Goal: Register for event/course

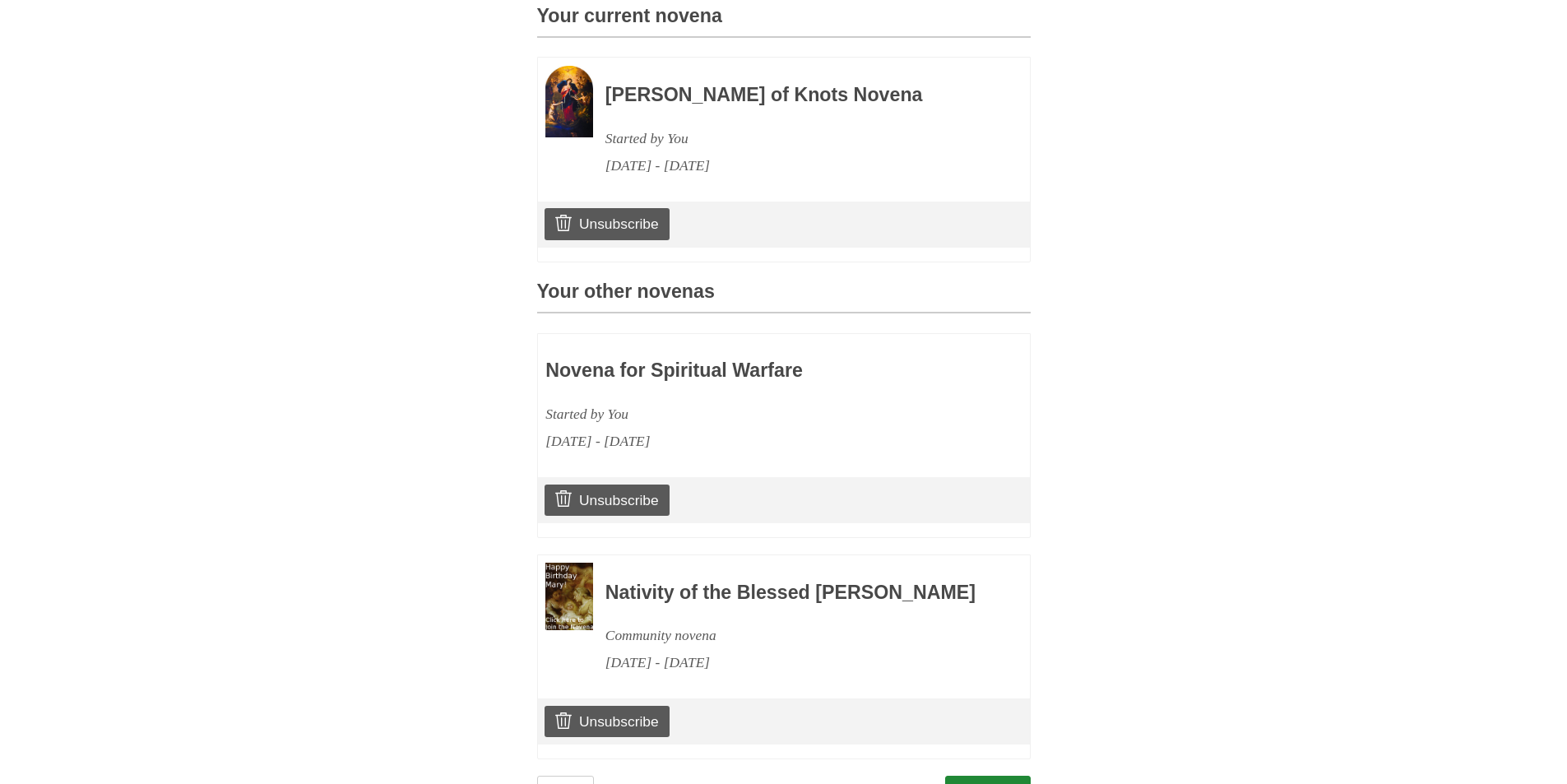
scroll to position [575, 0]
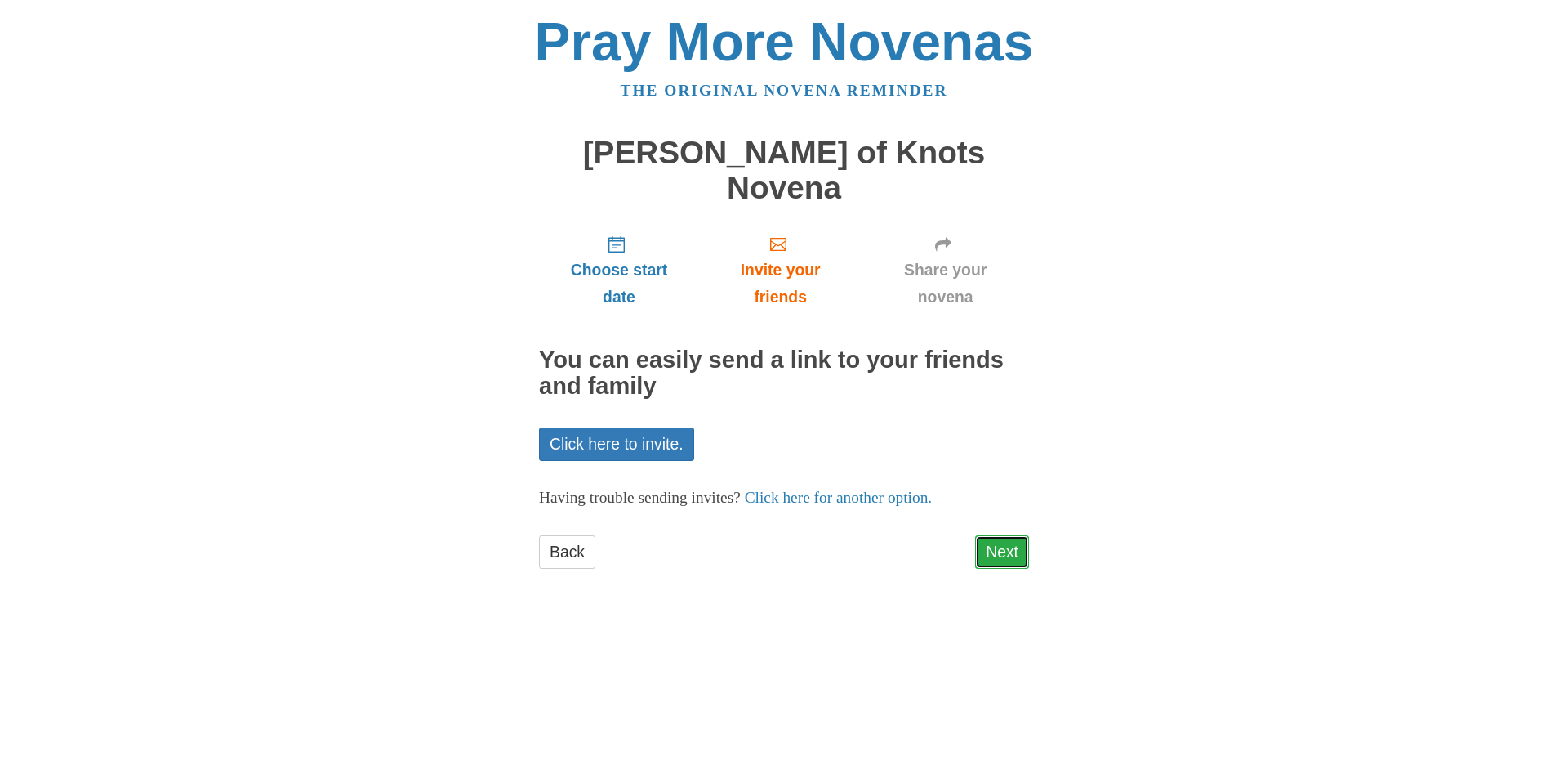
click at [997, 535] on link "Next" at bounding box center [1001, 551] width 54 height 33
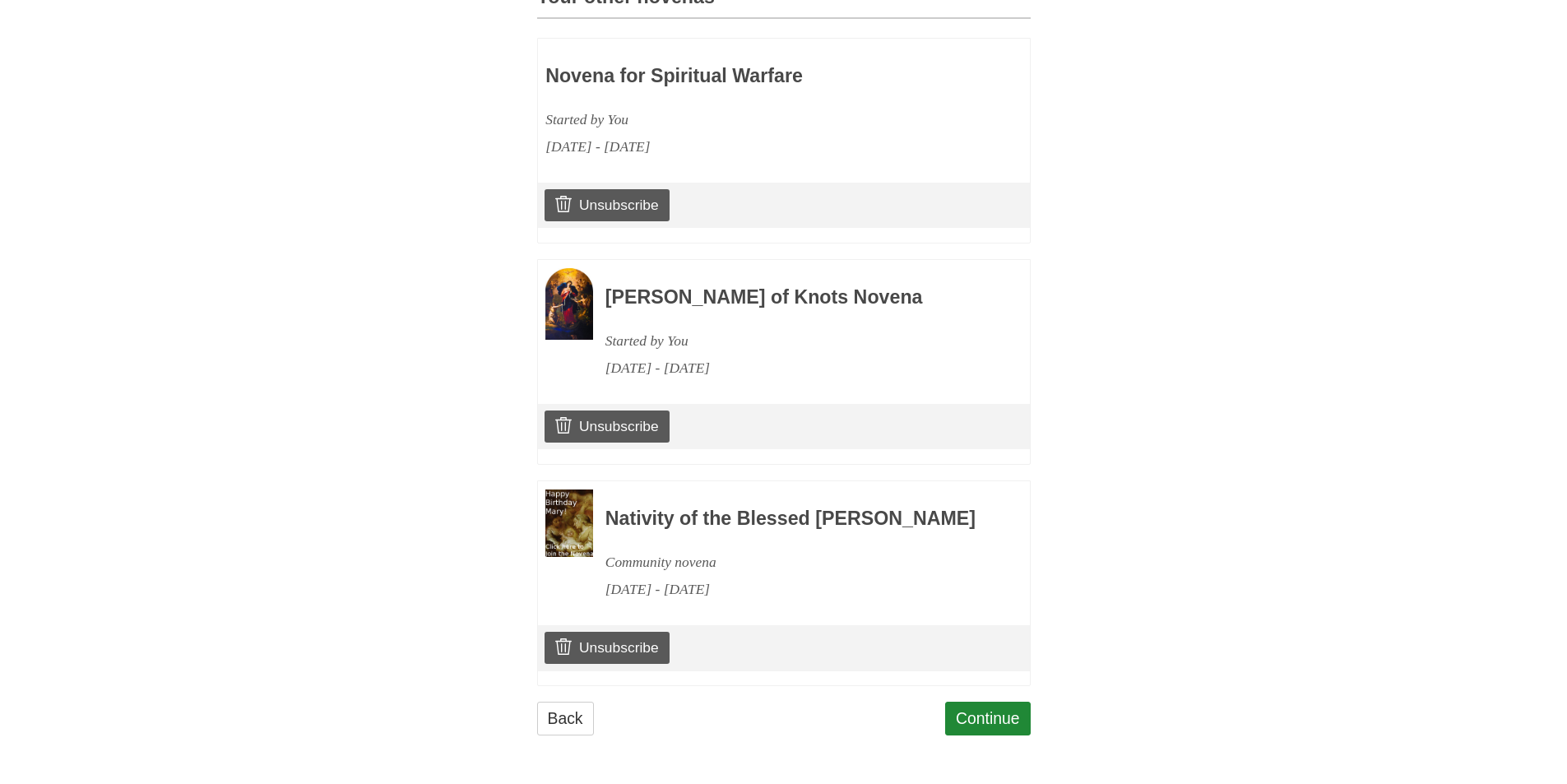
scroll to position [796, 0]
click at [974, 724] on link "Continue" at bounding box center [988, 718] width 86 height 33
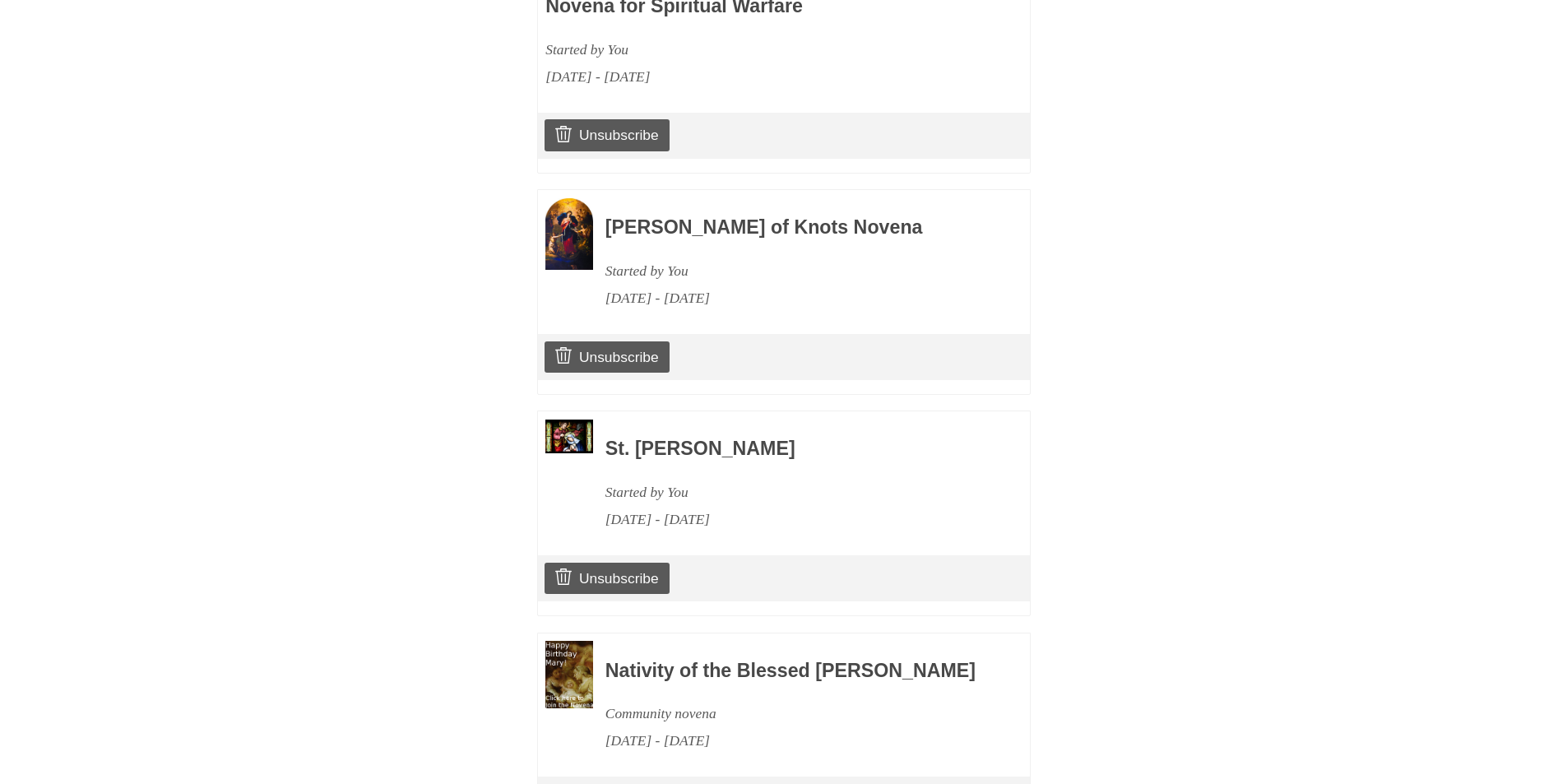
scroll to position [1021, 0]
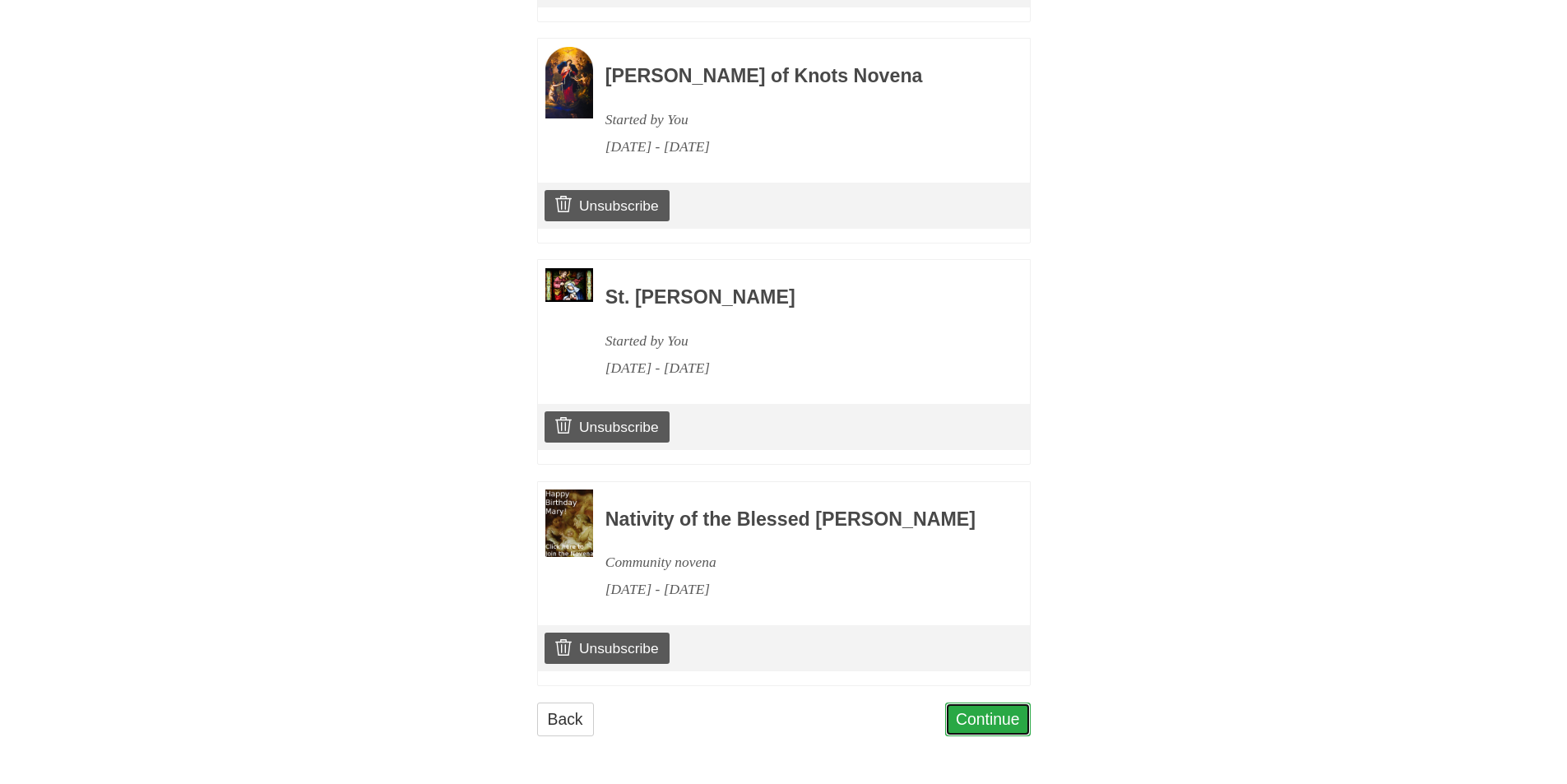
click at [999, 723] on link "Continue" at bounding box center [988, 719] width 86 height 33
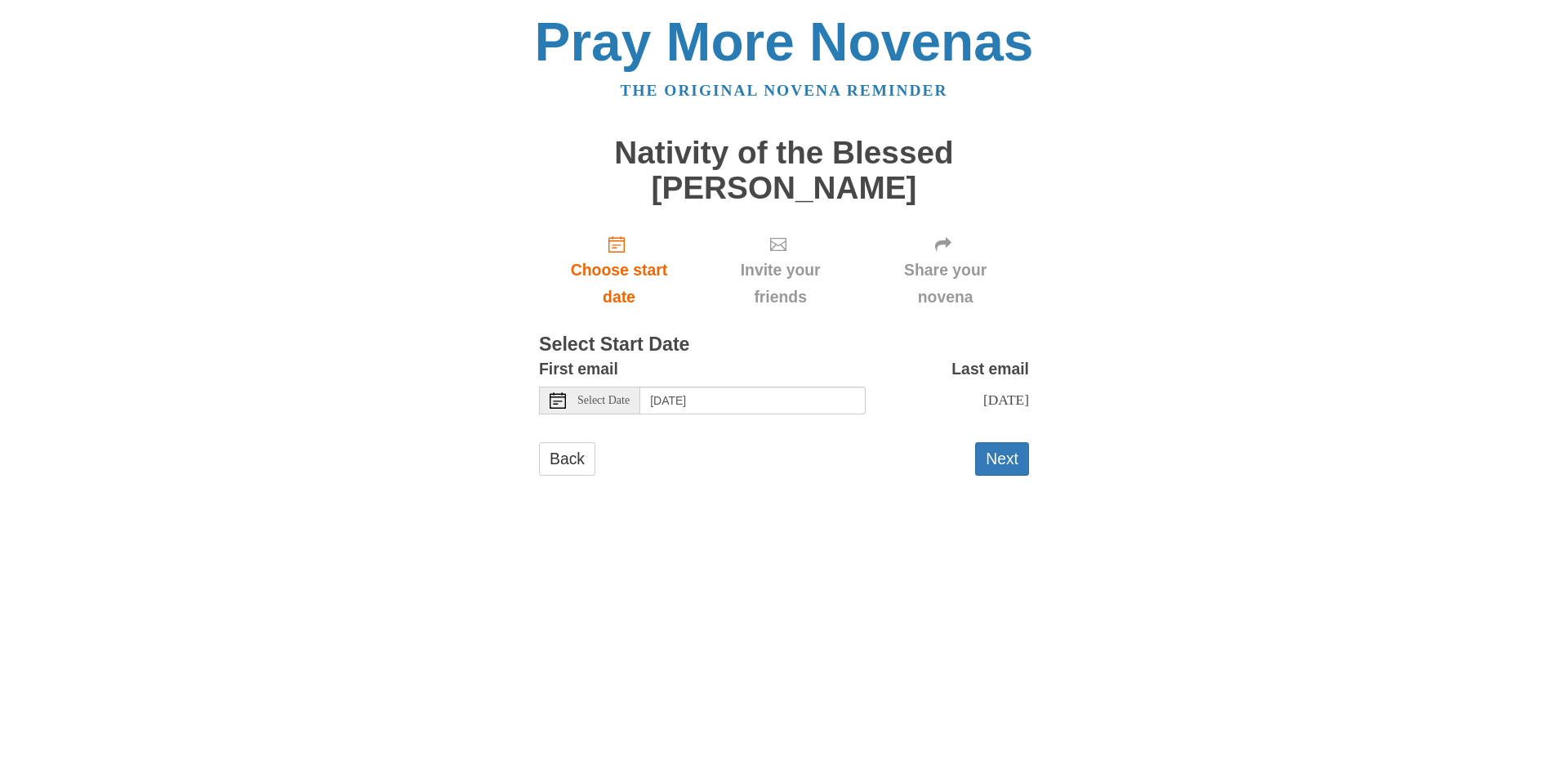
click at [590, 404] on span "Select Date" at bounding box center [603, 401] width 52 height 12
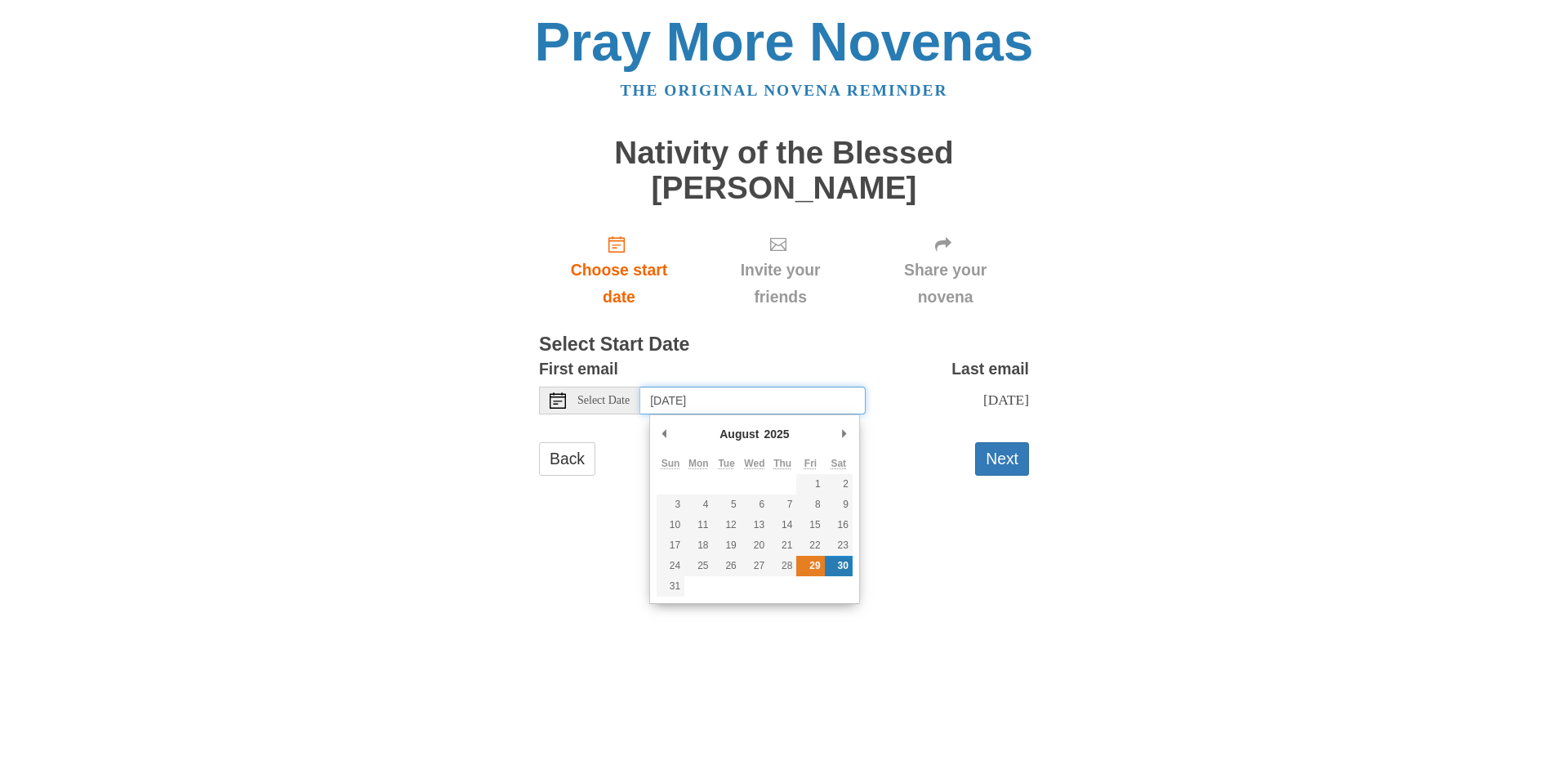
type input "Friday, August 29th"
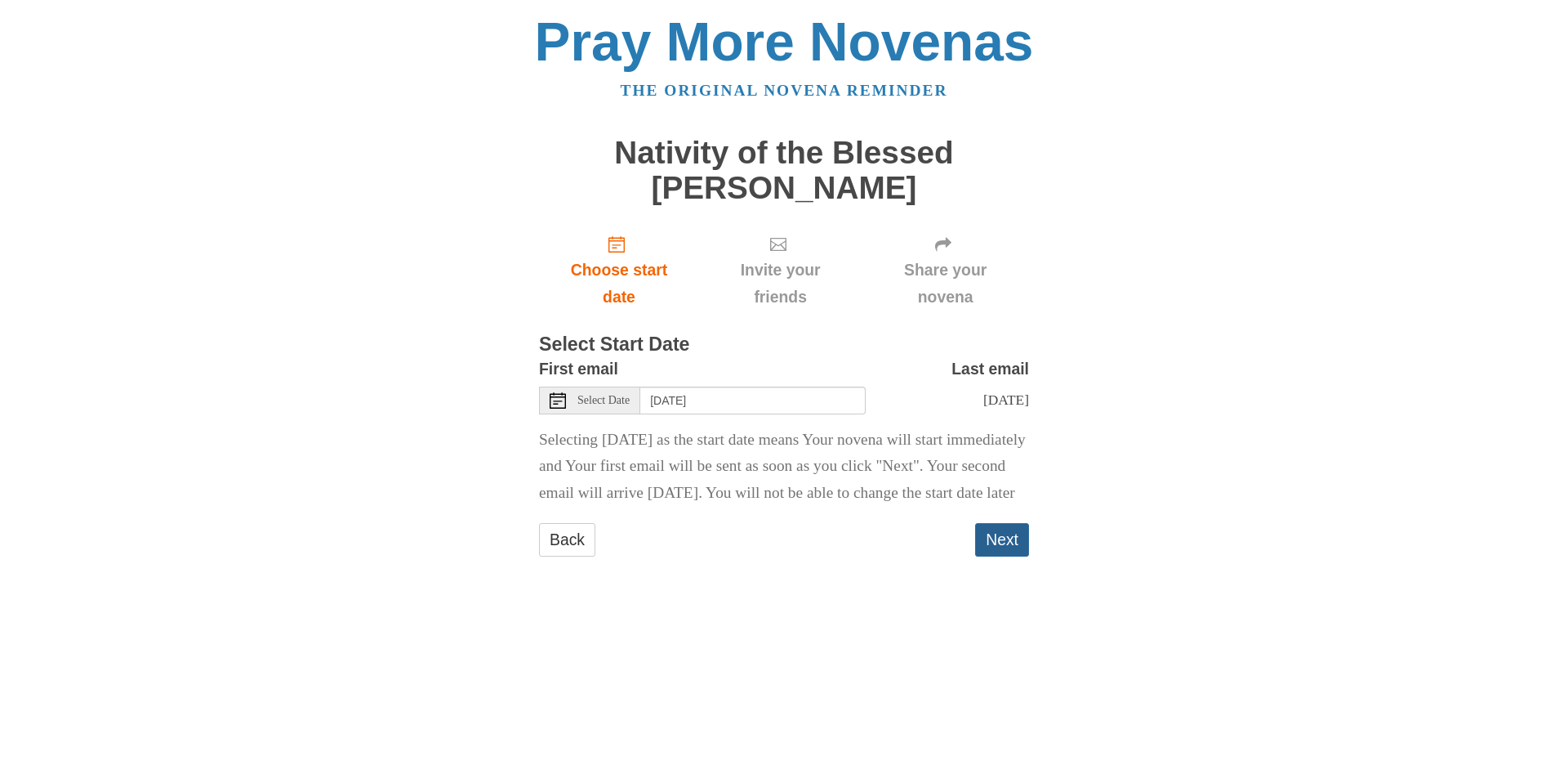
click at [997, 556] on button "Next" at bounding box center [1001, 540] width 54 height 33
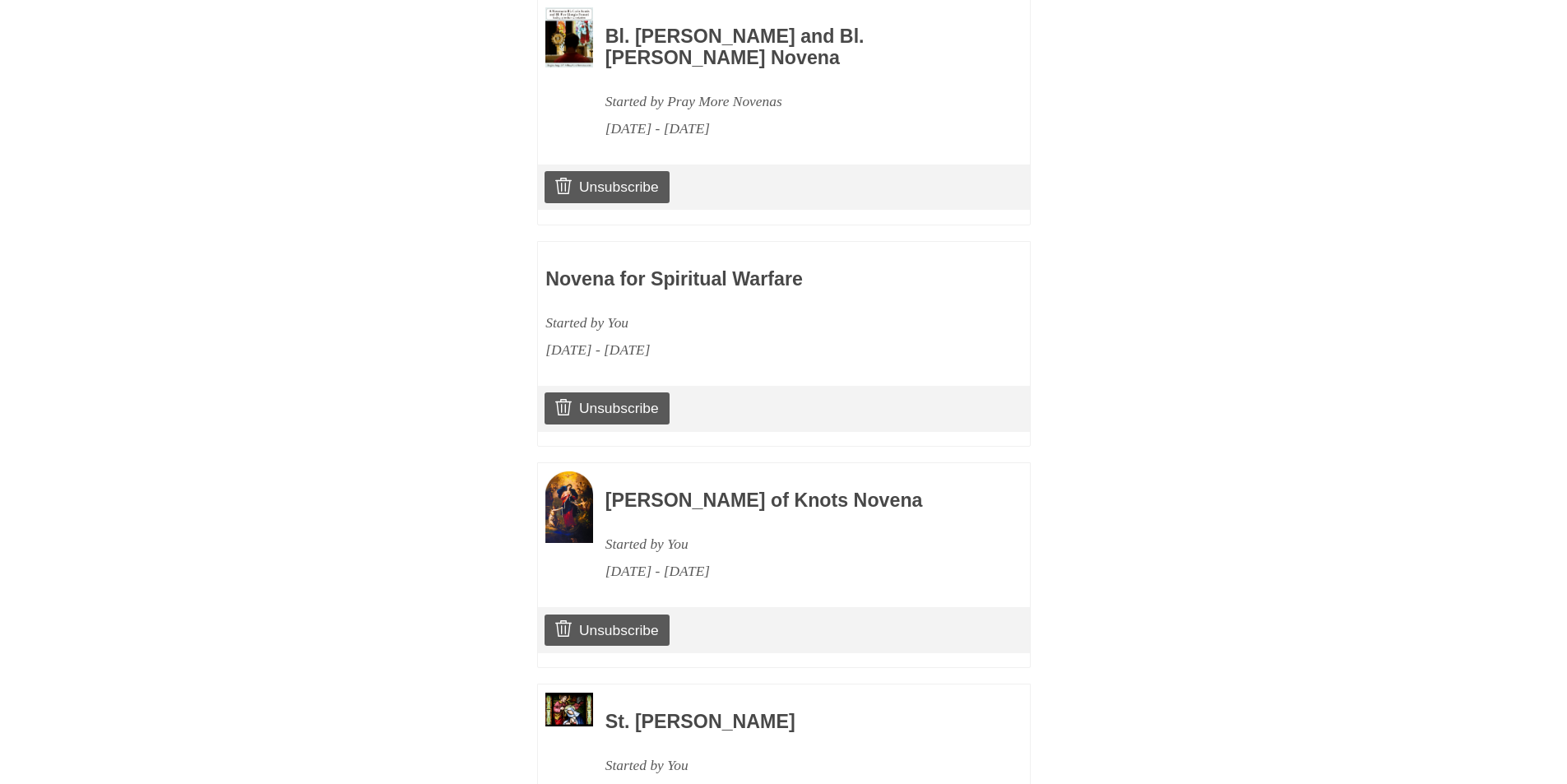
scroll to position [1316, 0]
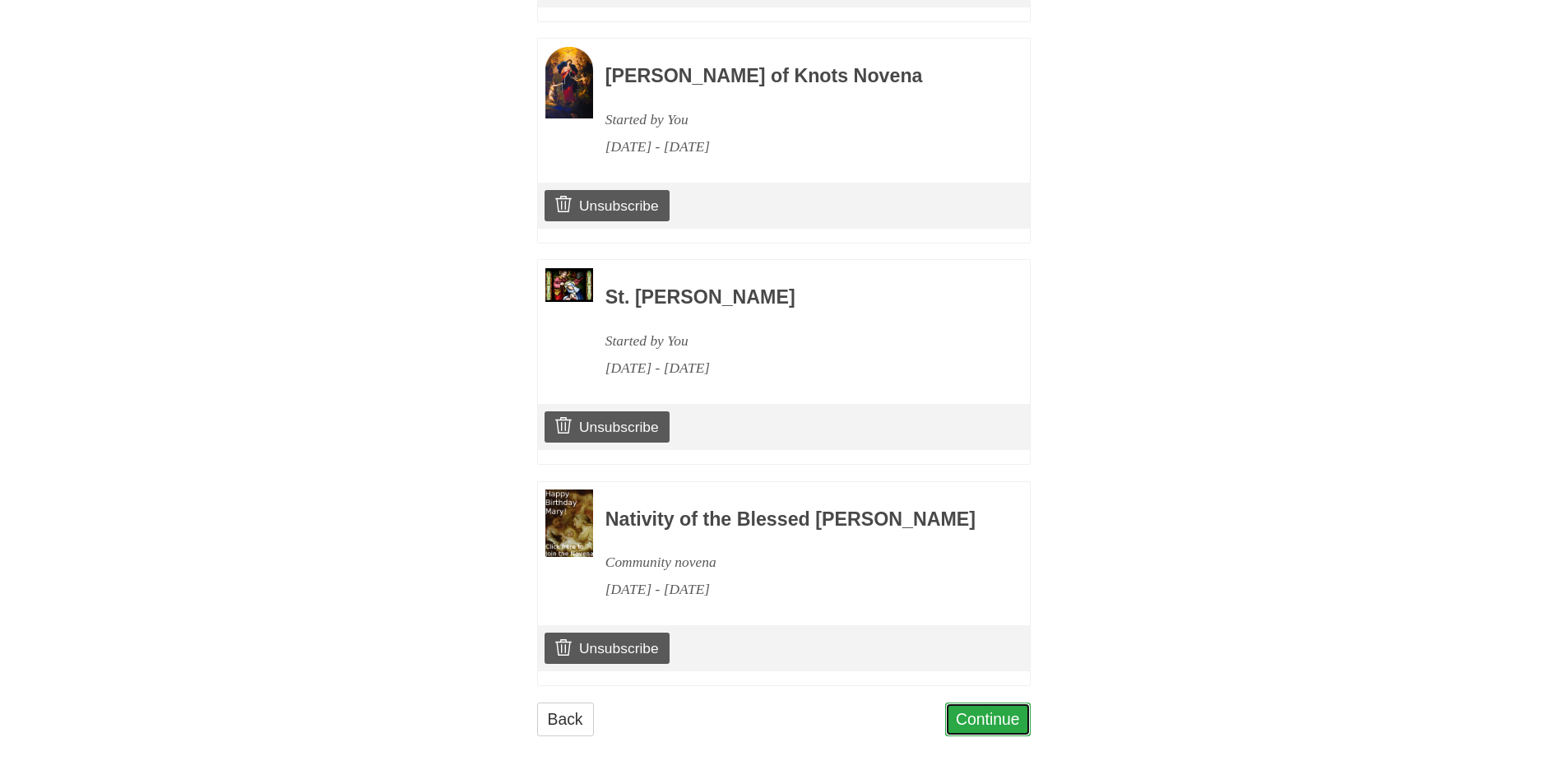
click at [965, 717] on link "Continue" at bounding box center [988, 719] width 86 height 33
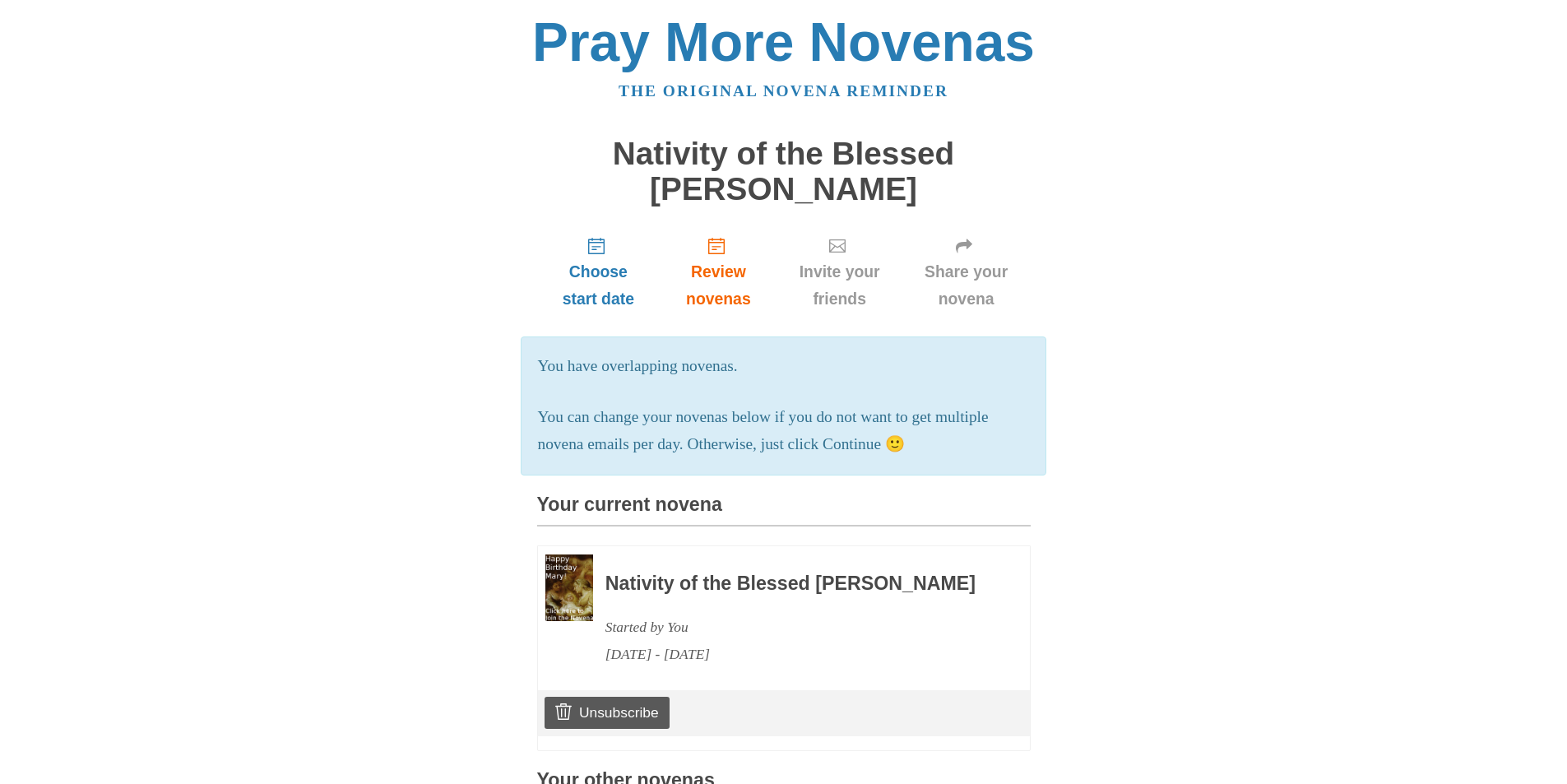
scroll to position [1316, 0]
